Goal: Information Seeking & Learning: Learn about a topic

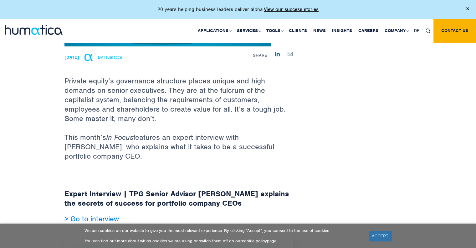
scroll to position [184, 0]
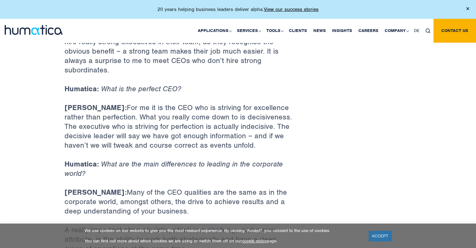
scroll to position [579, 0]
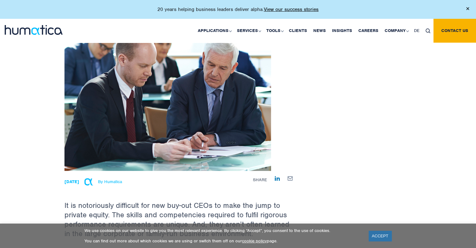
scroll to position [65, 0]
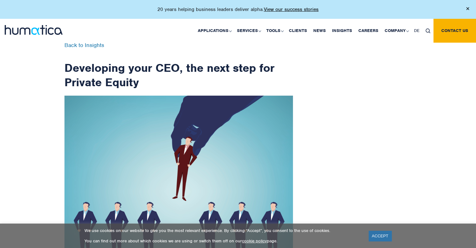
click at [160, 70] on h1 "Developing your CEO, the next step for Private Equity" at bounding box center [179, 66] width 229 height 47
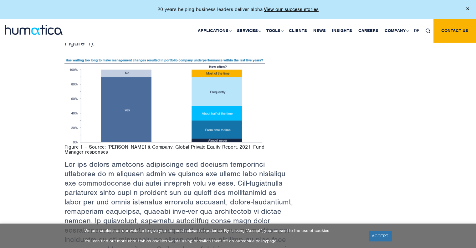
scroll to position [338, 0]
